Goal: Find specific page/section: Find specific page/section

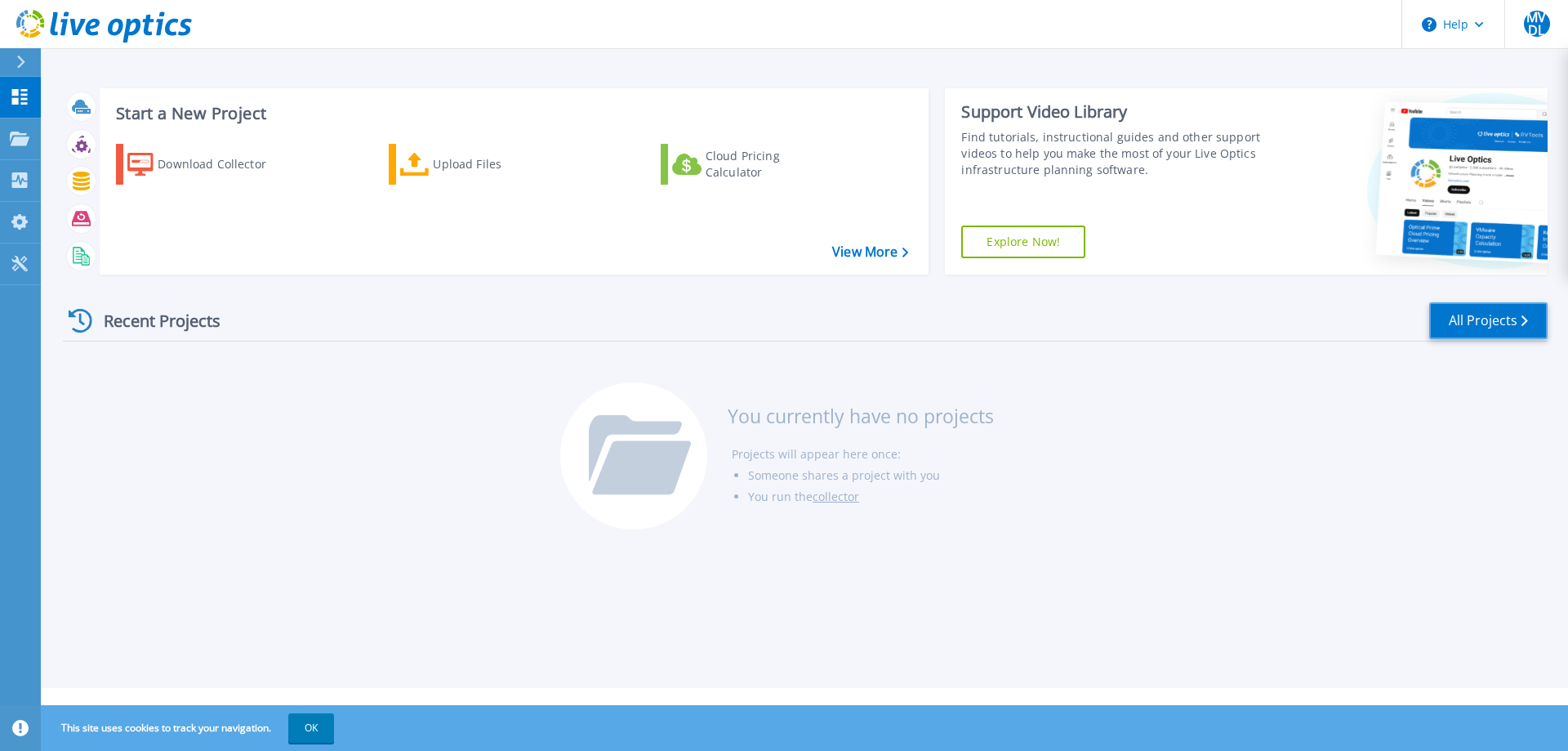
click at [1476, 322] on link "All Projects" at bounding box center [1488, 320] width 119 height 37
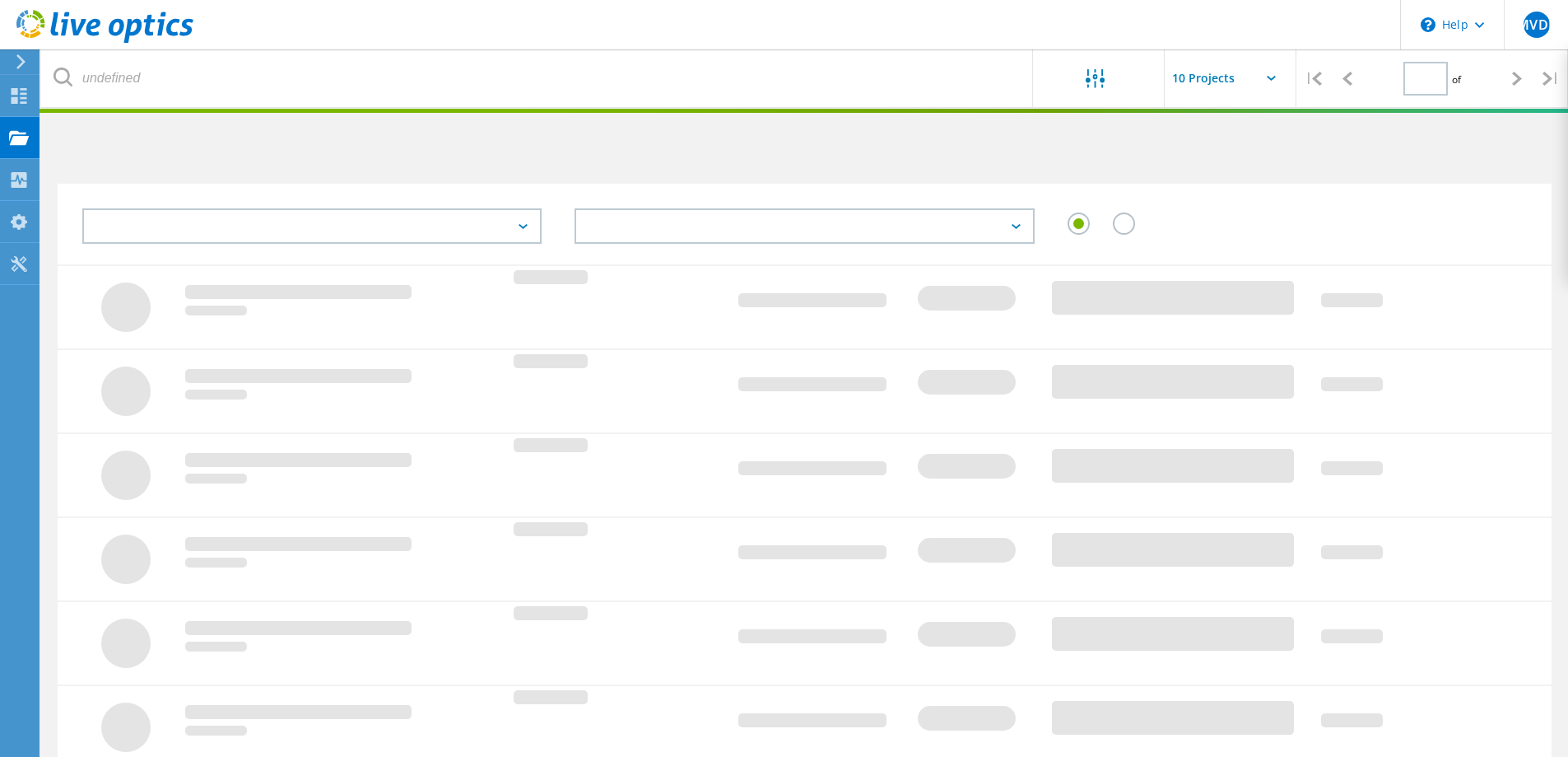
type input "1"
